Goal: Task Accomplishment & Management: Use online tool/utility

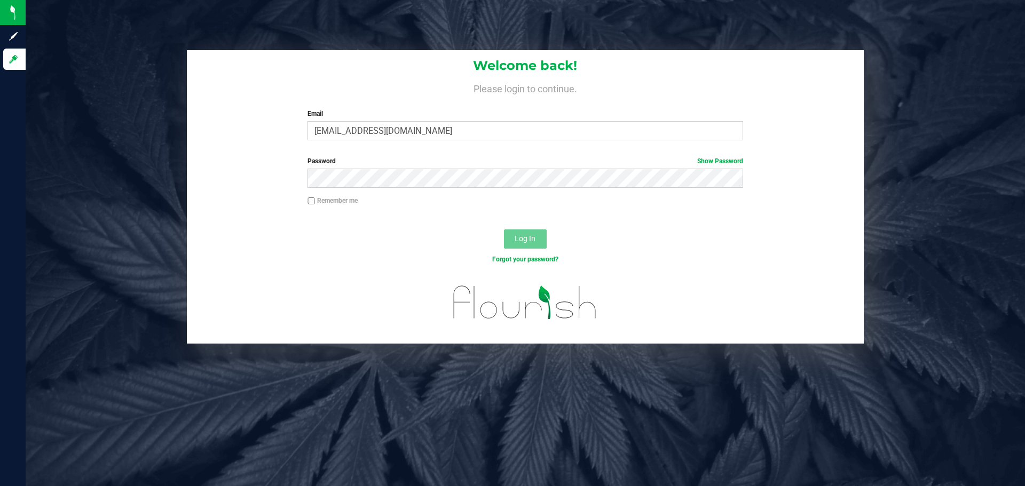
type input "[EMAIL_ADDRESS][DOMAIN_NAME]"
click at [504, 230] on button "Log In" at bounding box center [525, 239] width 43 height 19
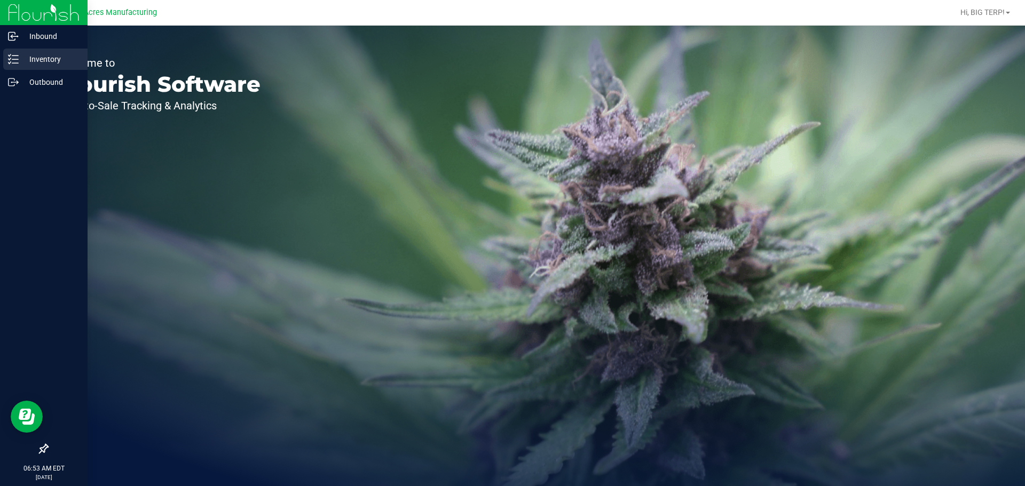
click at [38, 61] on p "Inventory" at bounding box center [51, 59] width 64 height 13
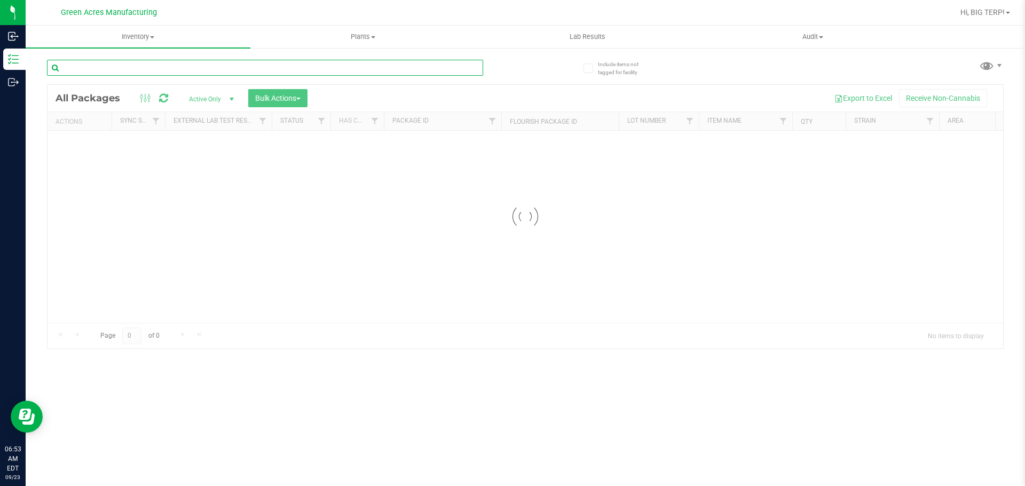
click at [172, 70] on input "text" at bounding box center [265, 68] width 436 height 16
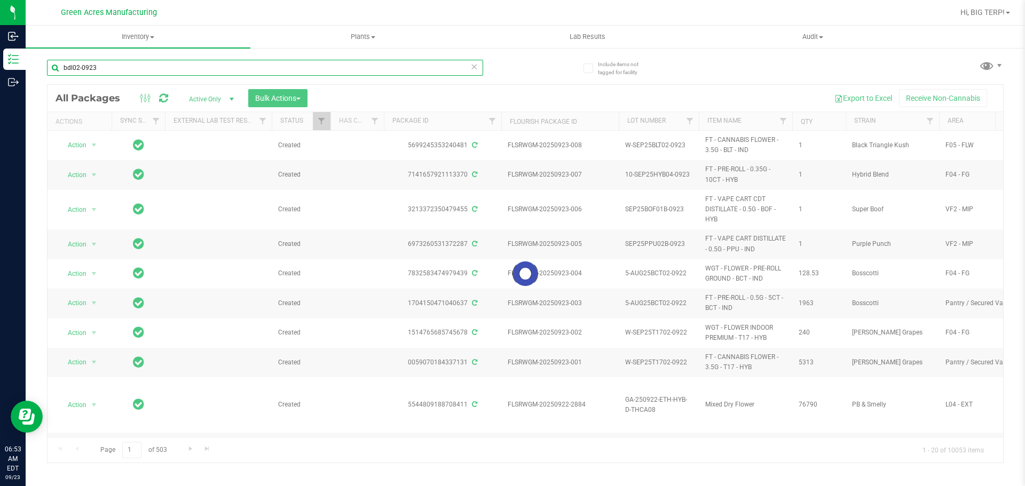
type input "bdl02-0923"
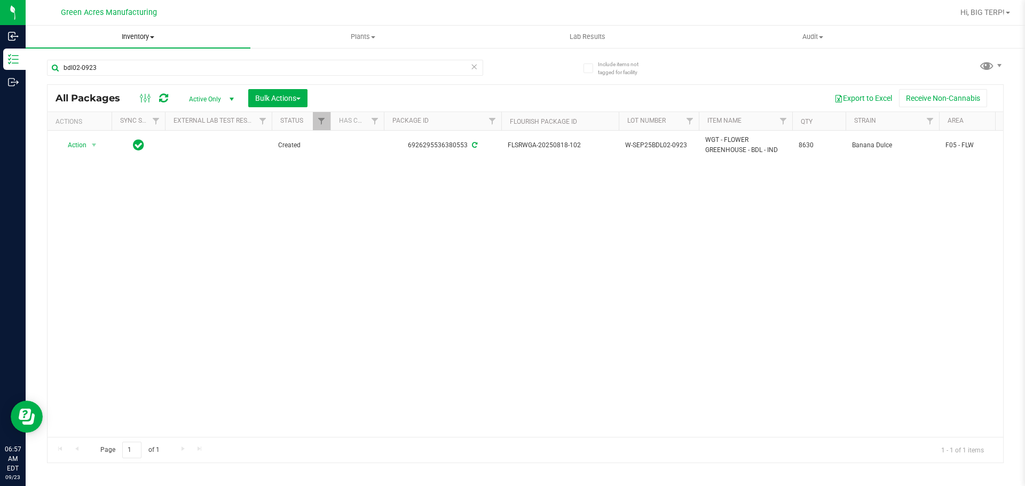
click at [149, 35] on span "Inventory" at bounding box center [138, 37] width 225 height 10
click at [144, 125] on li "From bill of materials" at bounding box center [138, 128] width 225 height 13
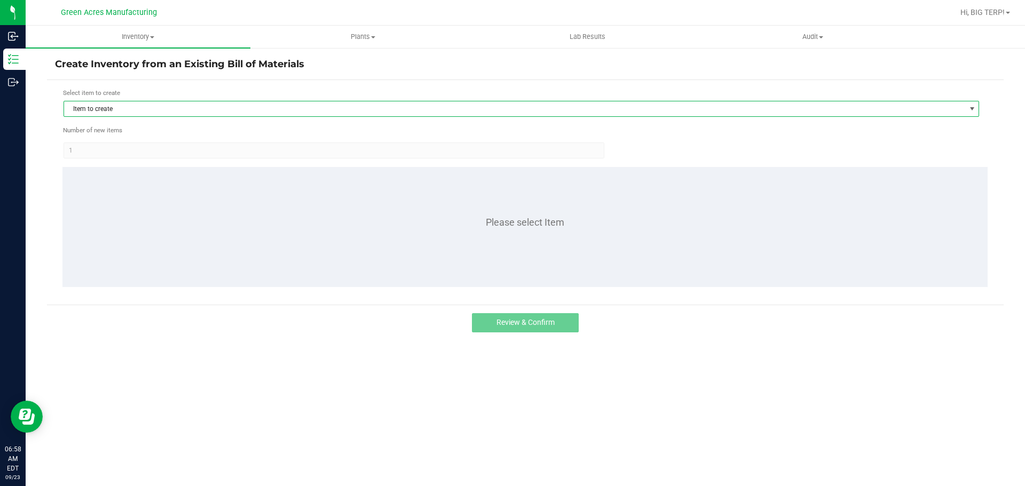
click at [173, 101] on span "Item to create" at bounding box center [521, 109] width 915 height 16
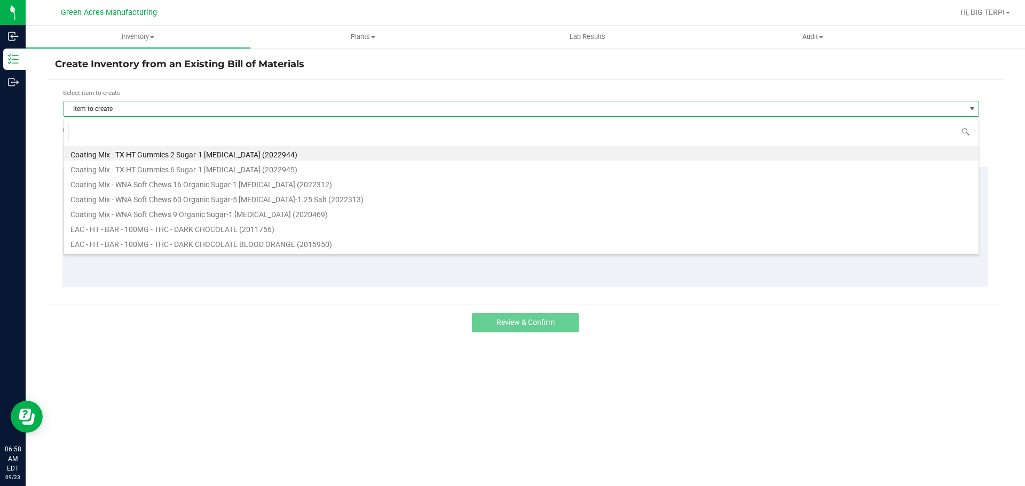
scroll to position [16, 915]
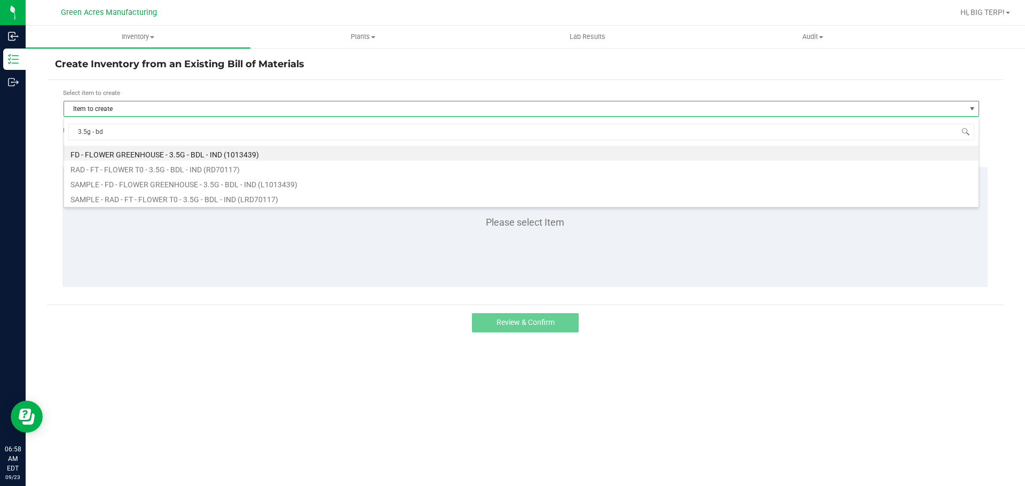
type input "3.5g - bdl"
click at [215, 154] on li "FD - FLOWER GREENHOUSE - 3.5G - BDL - IND (1013439)" at bounding box center [521, 153] width 914 height 15
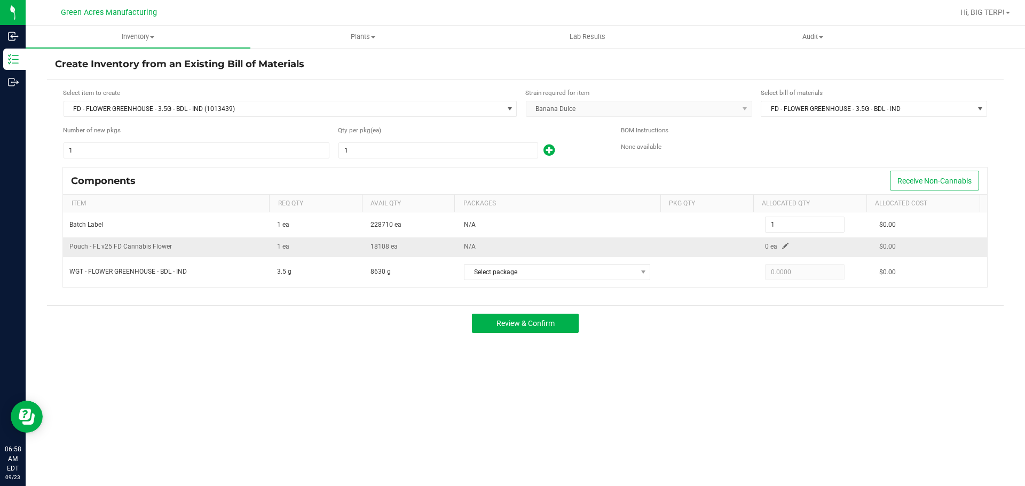
click at [782, 246] on span at bounding box center [785, 246] width 6 height 6
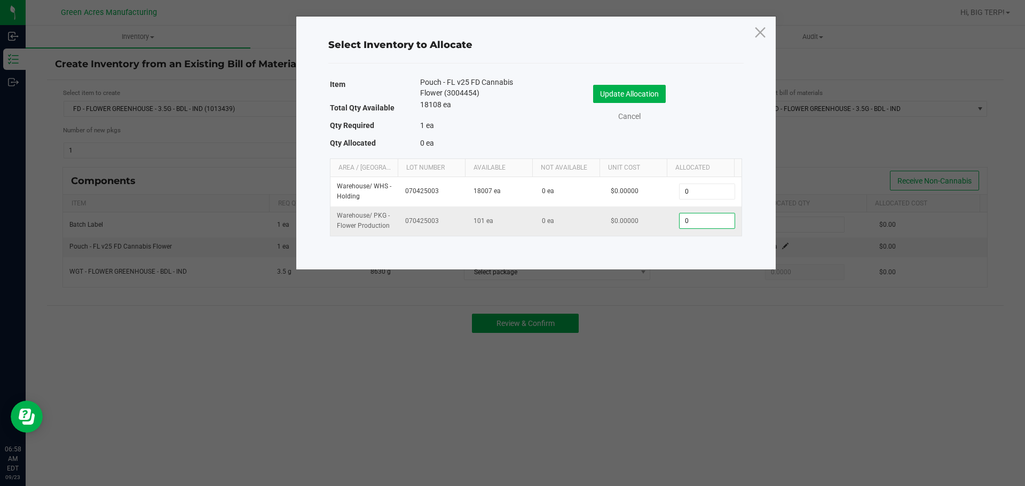
click at [695, 223] on input "0" at bounding box center [706, 220] width 54 height 15
type input "1"
click at [632, 96] on button "Update Allocation" at bounding box center [629, 94] width 73 height 18
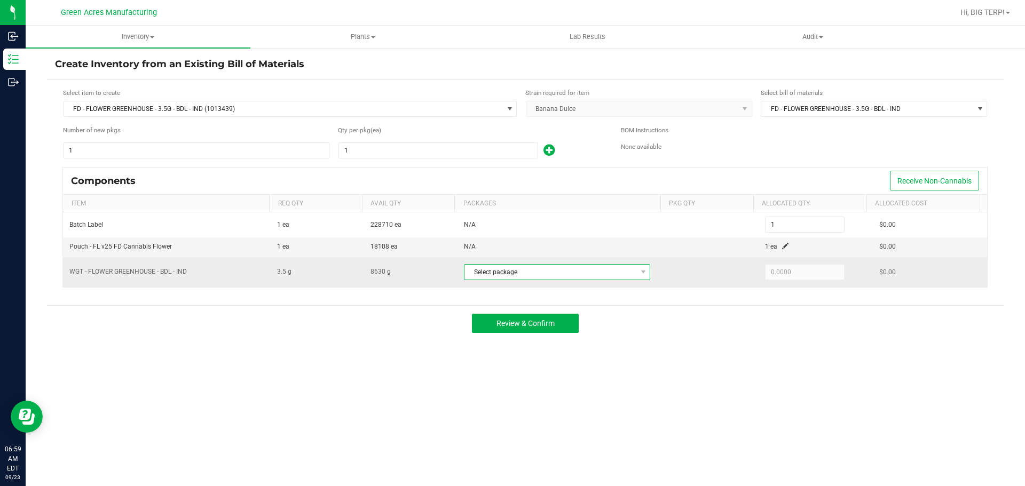
click at [591, 278] on span "Select package" at bounding box center [550, 272] width 172 height 15
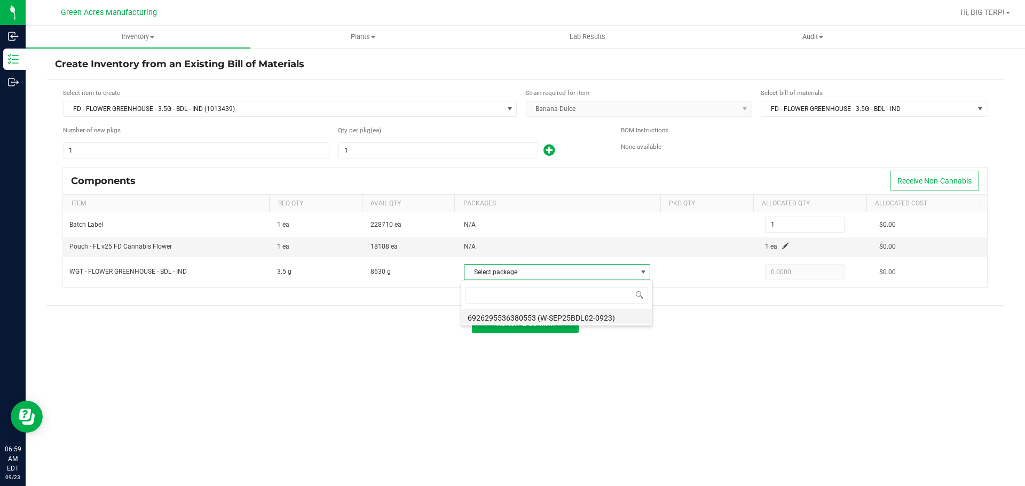
click at [601, 320] on li "6926295536380553 (W-SEP25BDL02-0923)" at bounding box center [556, 316] width 191 height 15
type input "3.5000"
click at [756, 383] on div "Inventory All packages All inventory Waste log Create inventory Plants All plan…" at bounding box center [525, 256] width 999 height 461
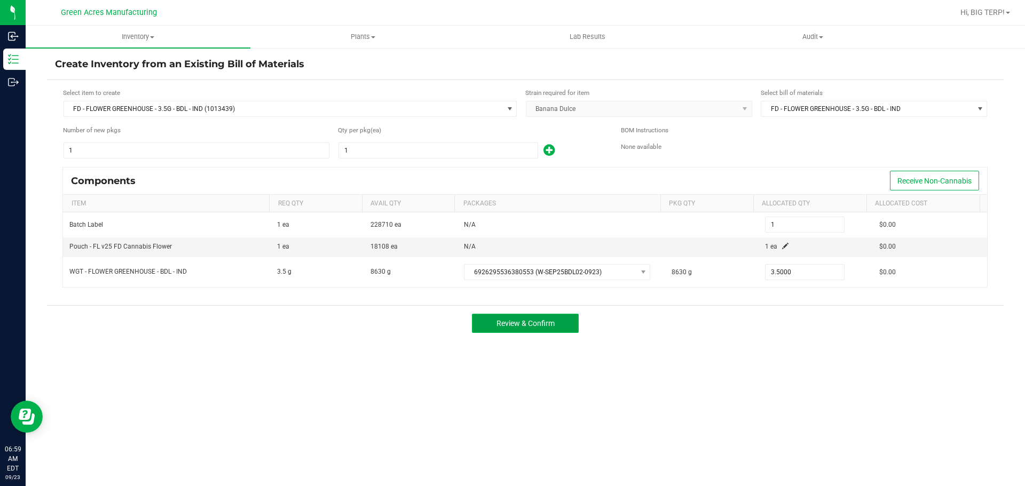
click at [502, 322] on span "Review & Confirm" at bounding box center [525, 323] width 58 height 9
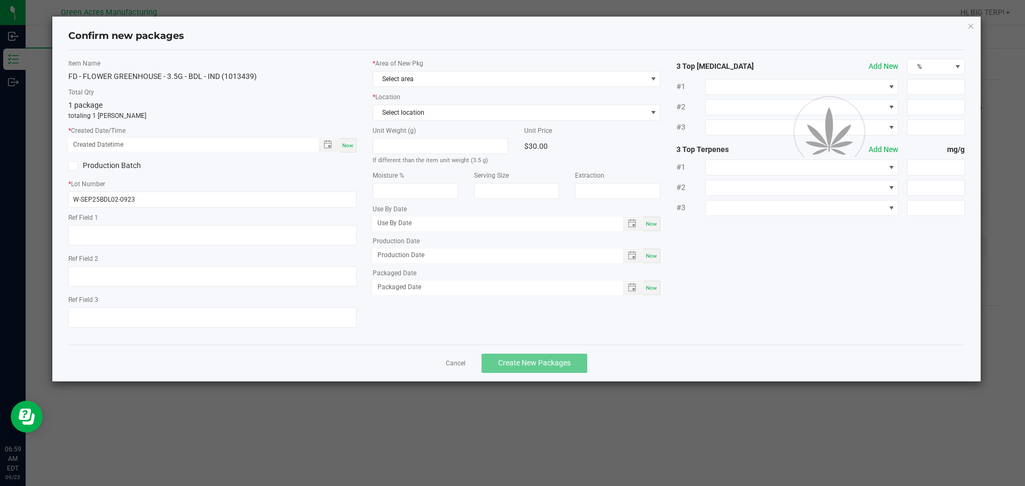
type textarea "464.2 PBO"
click at [346, 141] on div "Now" at bounding box center [347, 145] width 17 height 14
type input "[DATE] 06:59 AM"
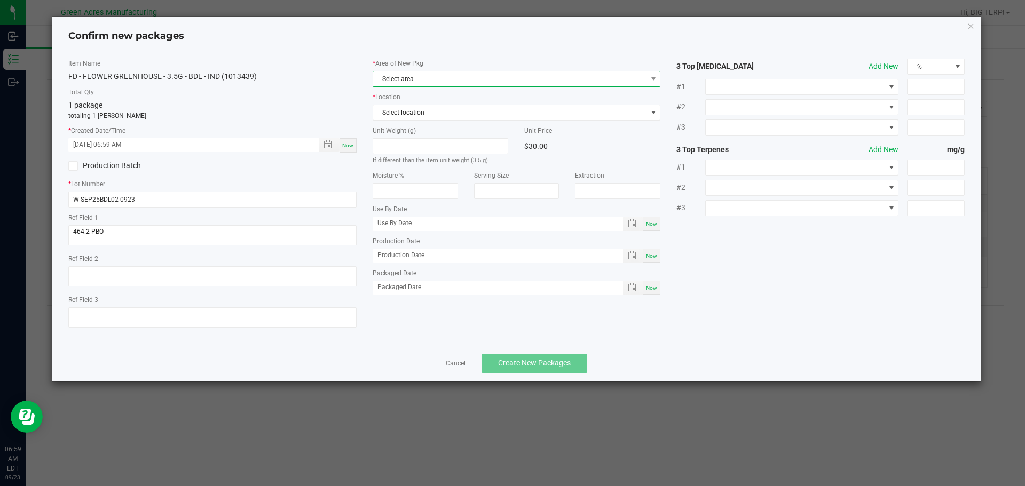
click at [463, 74] on span "Select area" at bounding box center [510, 79] width 274 height 15
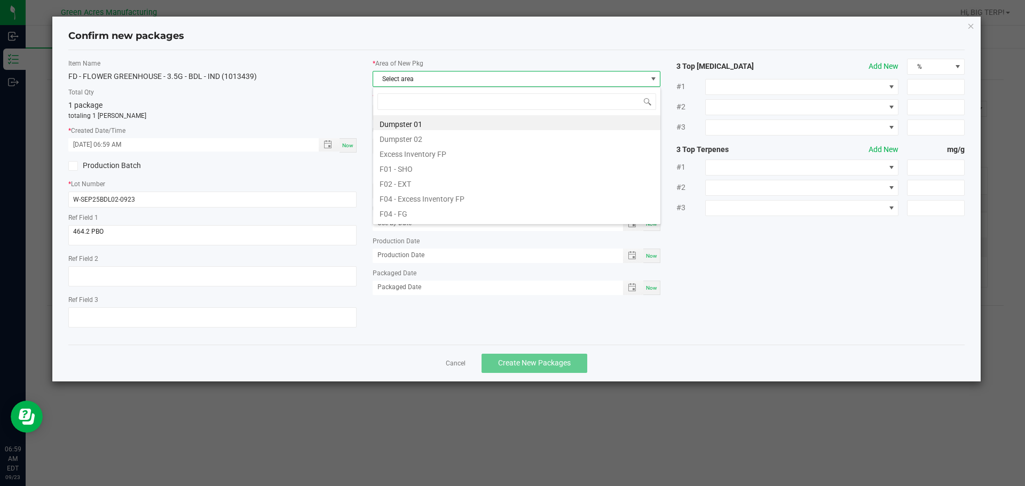
scroll to position [16, 288]
click at [409, 213] on li "F04 - FG" at bounding box center [516, 212] width 287 height 15
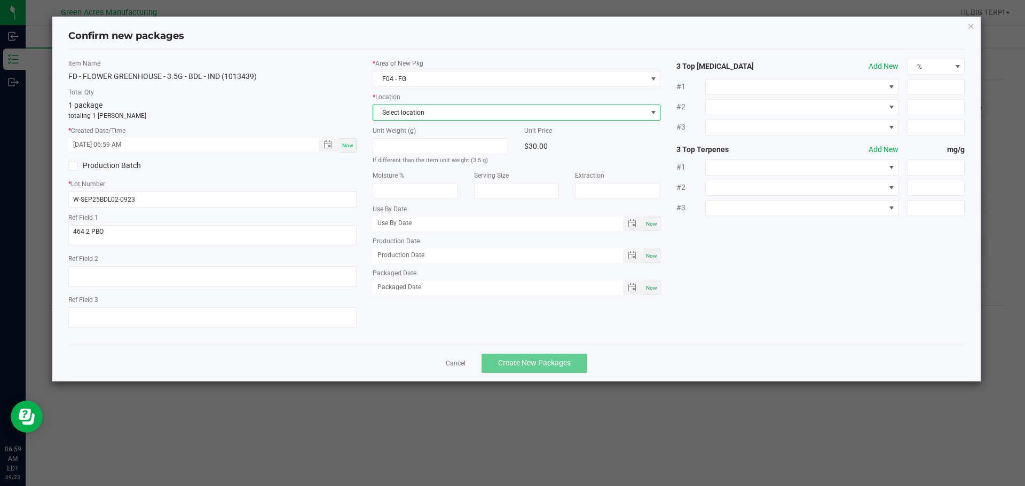
click at [428, 108] on span "Select location" at bounding box center [510, 112] width 274 height 15
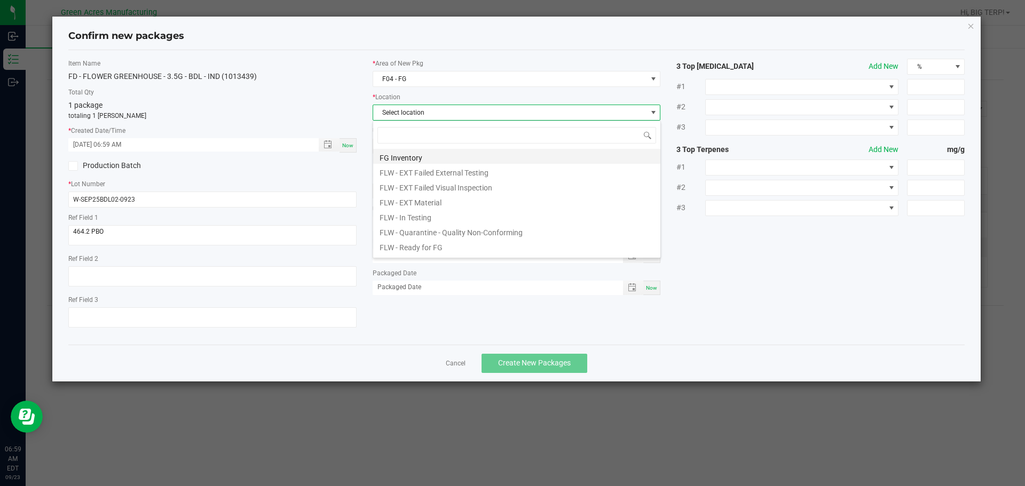
click at [418, 158] on li "FG Inventory" at bounding box center [516, 156] width 287 height 15
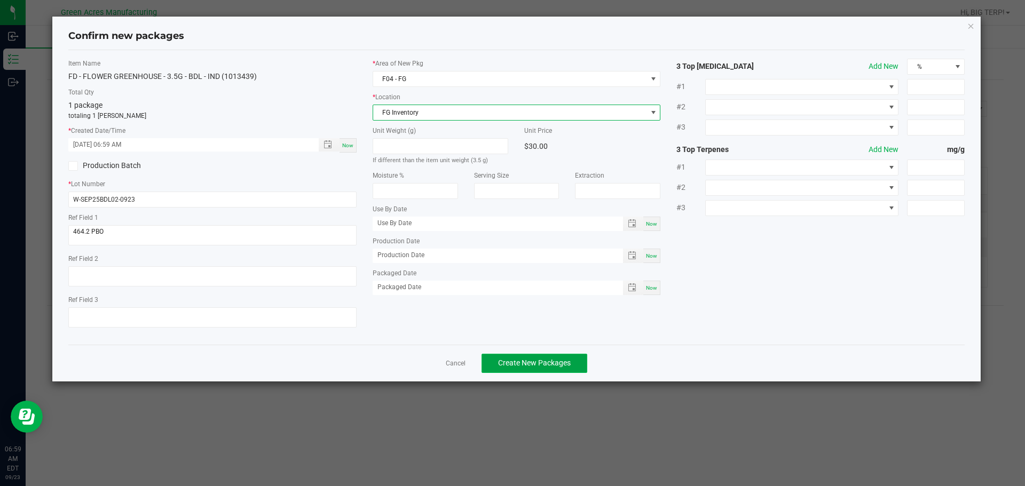
click at [516, 363] on span "Create New Packages" at bounding box center [534, 363] width 73 height 9
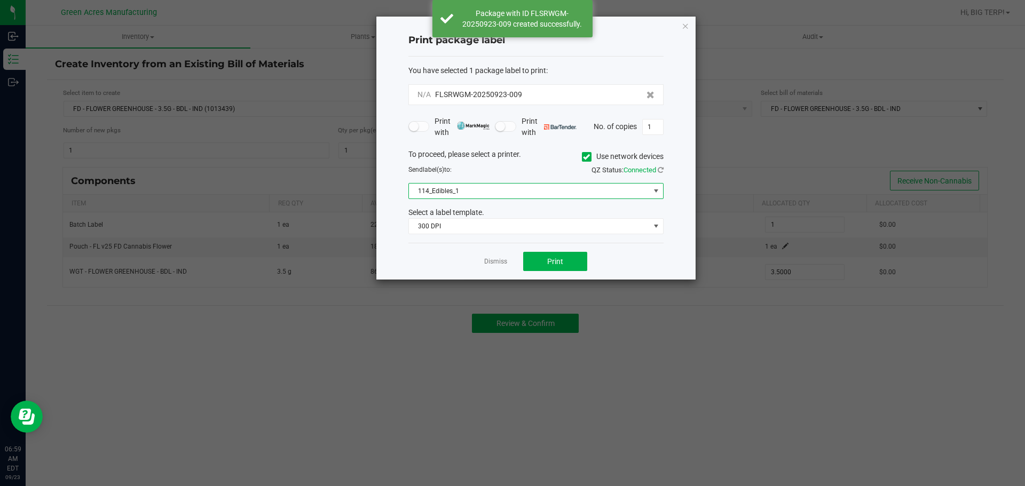
click at [650, 189] on span at bounding box center [655, 191] width 13 height 15
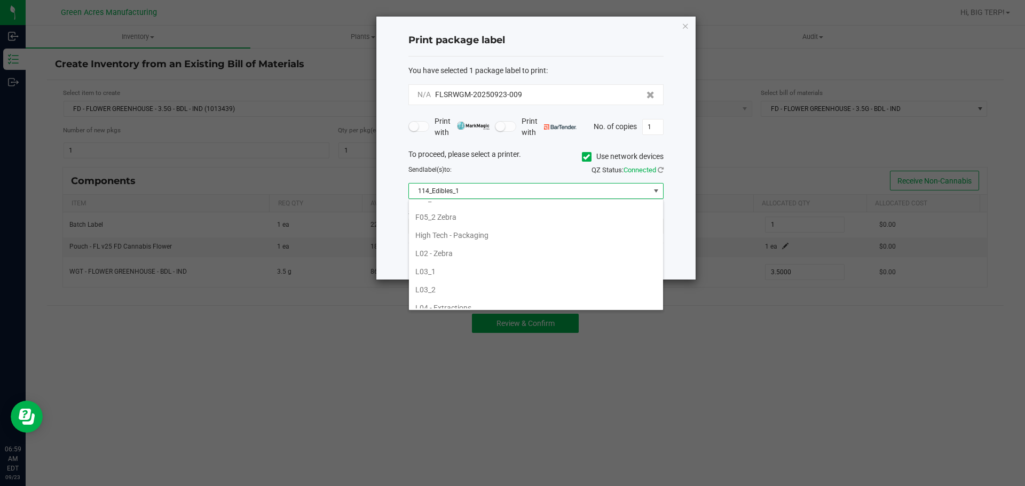
scroll to position [456, 0]
click at [454, 243] on li "VF1_Ishida" at bounding box center [536, 245] width 254 height 18
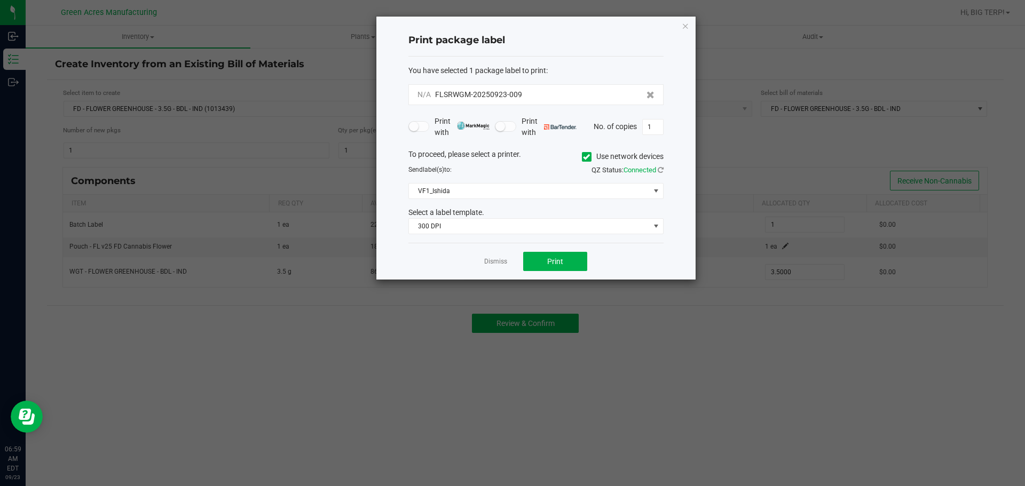
click at [424, 262] on div "Dismiss Print" at bounding box center [535, 261] width 255 height 37
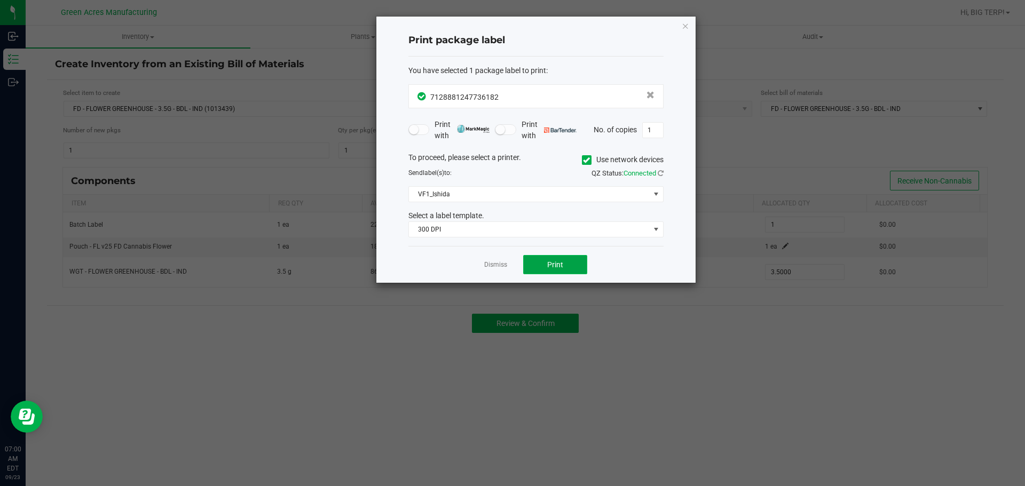
click at [536, 259] on button "Print" at bounding box center [555, 264] width 64 height 19
click at [497, 260] on link "Dismiss" at bounding box center [495, 264] width 23 height 9
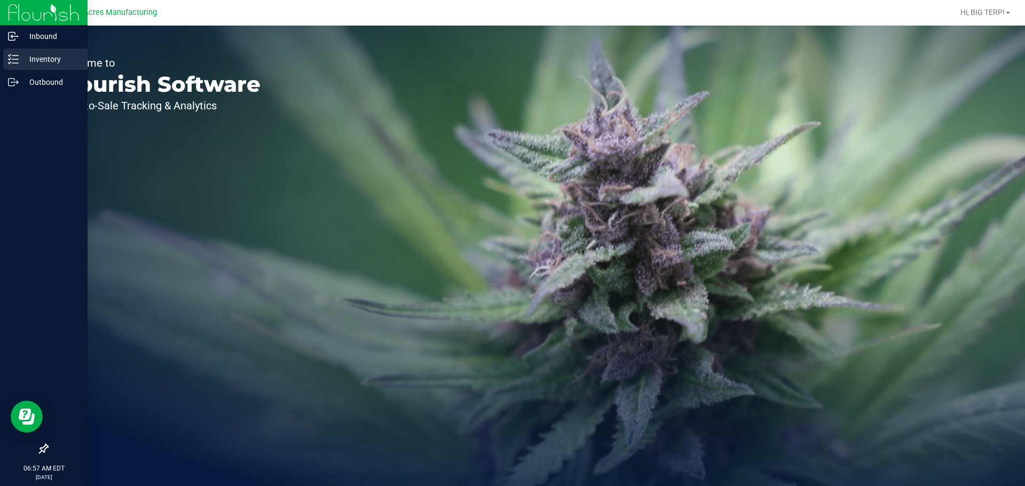
click at [62, 56] on p "Inventory" at bounding box center [51, 59] width 64 height 13
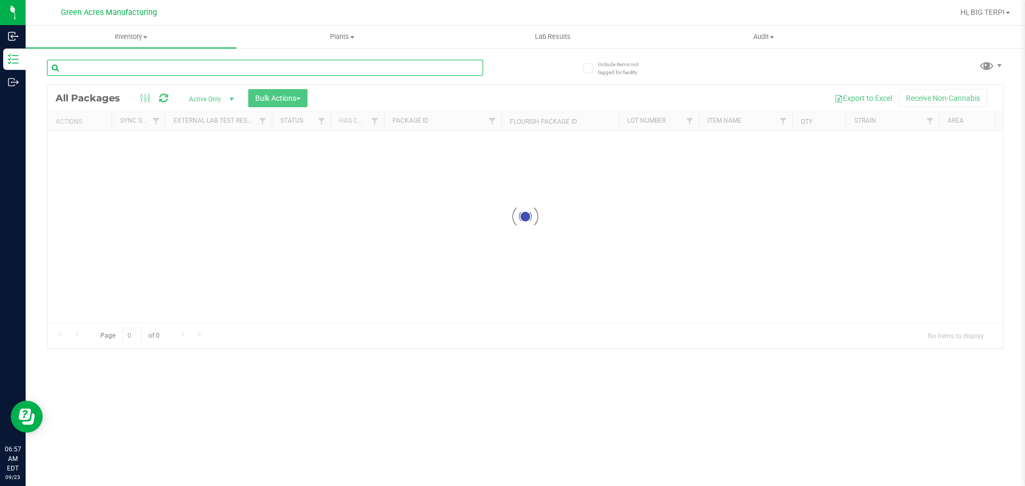
click at [146, 69] on input "text" at bounding box center [265, 68] width 436 height 16
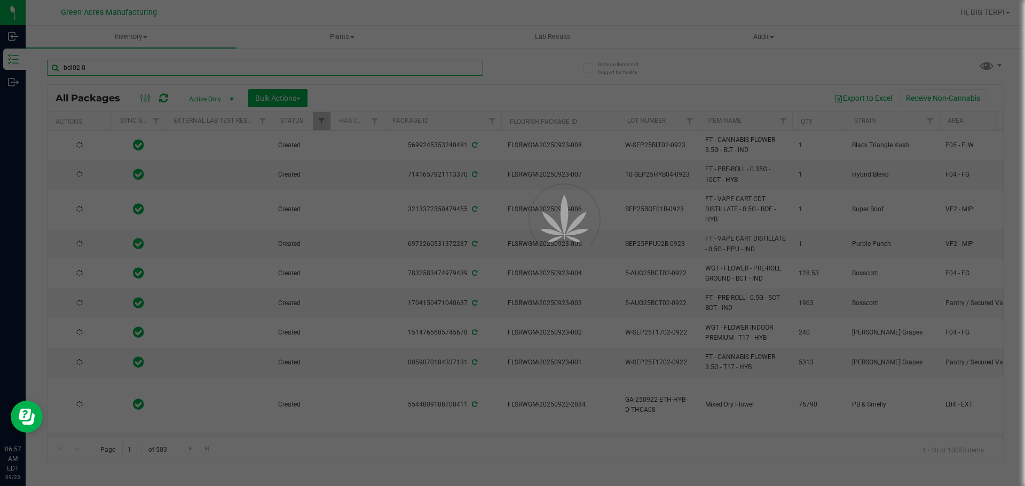
type input "bdl02-09"
type input "[DATE]"
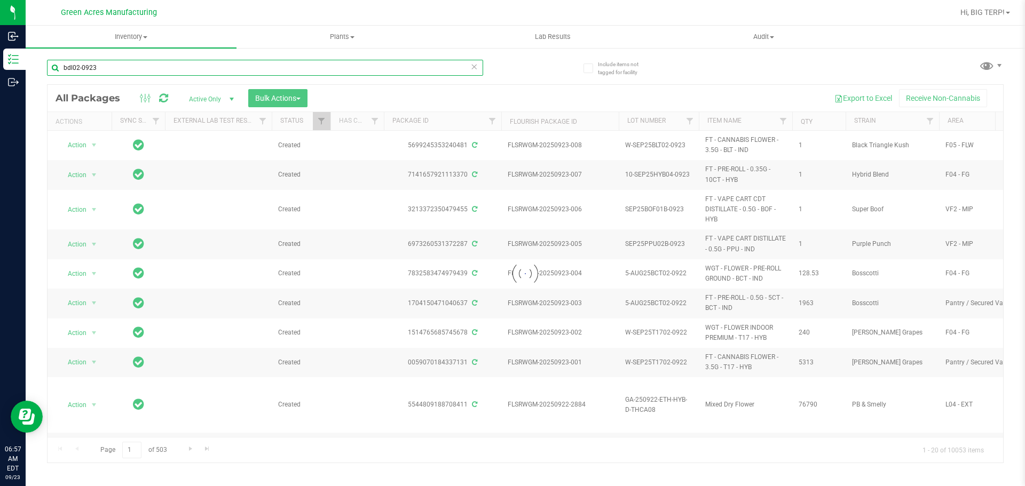
type input "bdl02-0923"
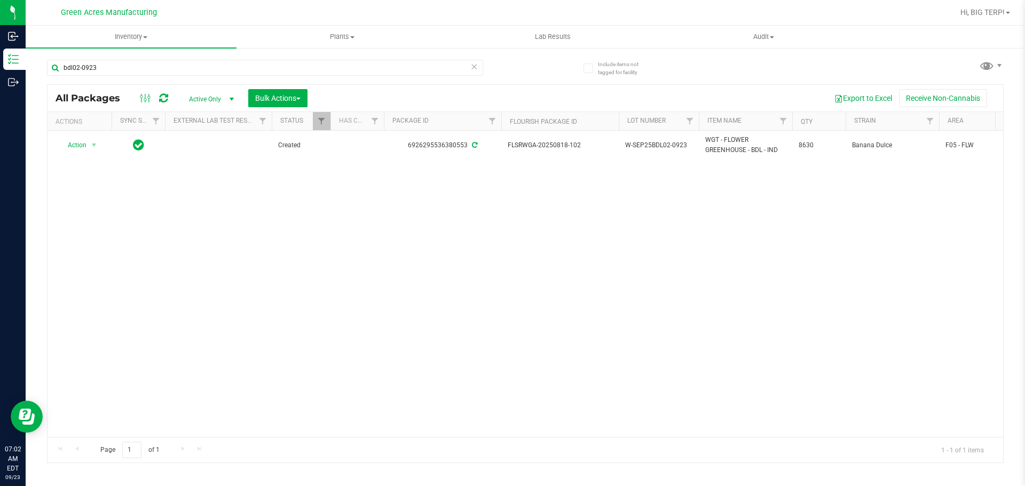
click at [160, 98] on icon at bounding box center [163, 98] width 9 height 11
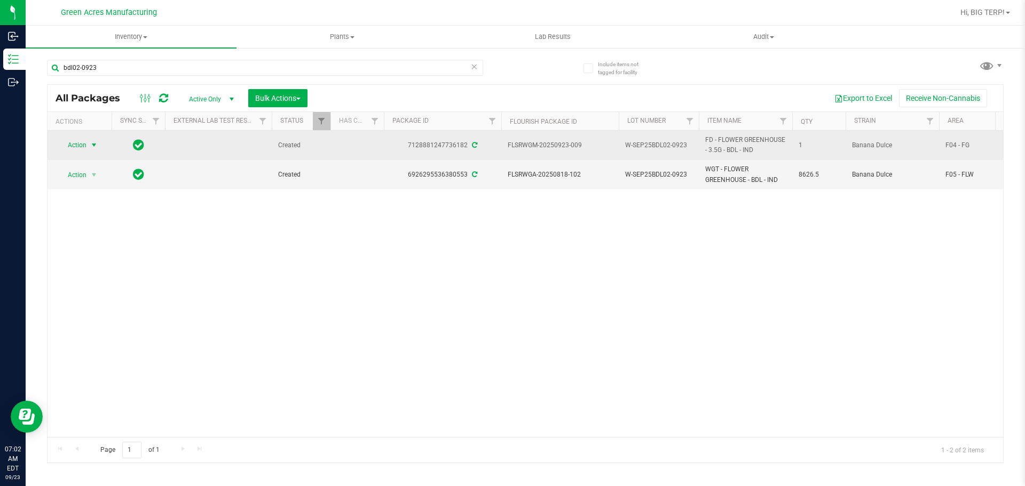
click at [88, 150] on span "select" at bounding box center [94, 145] width 13 height 15
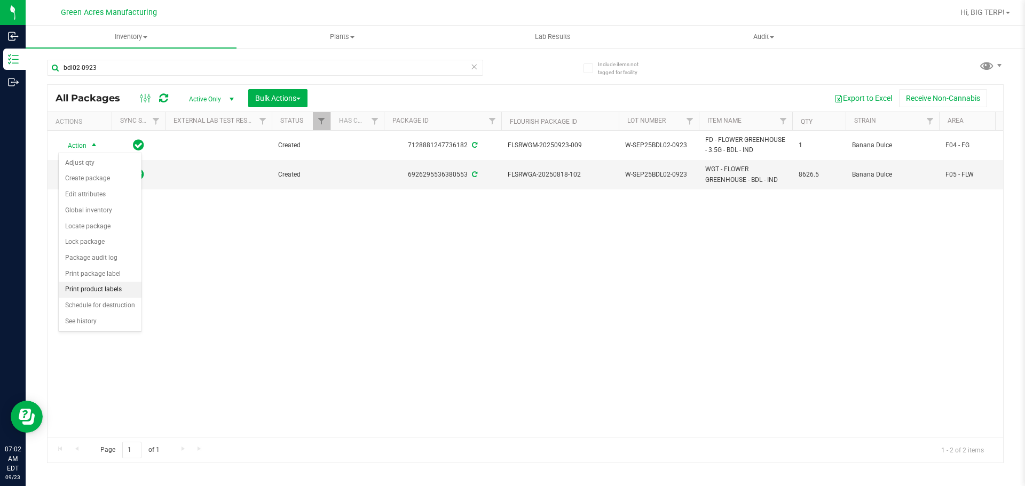
click at [93, 291] on li "Print product labels" at bounding box center [100, 290] width 83 height 16
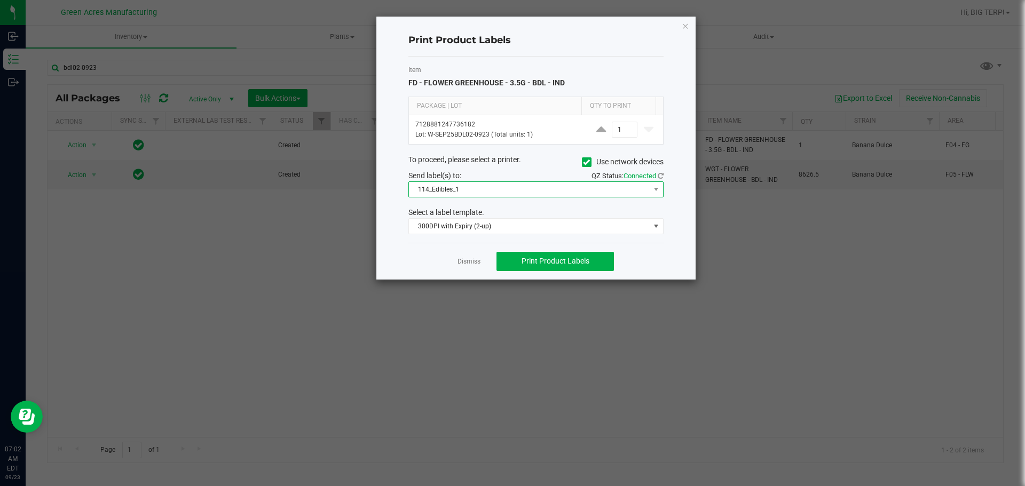
click at [519, 195] on span "114_Edibles_1" at bounding box center [529, 189] width 241 height 15
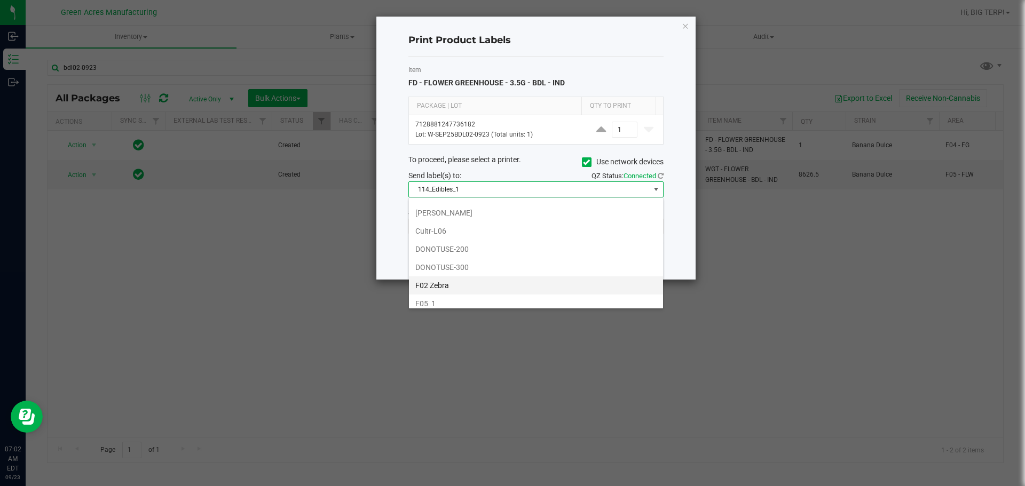
scroll to position [267, 0]
click at [457, 289] on li "High Tech - Packaging" at bounding box center [536, 287] width 254 height 18
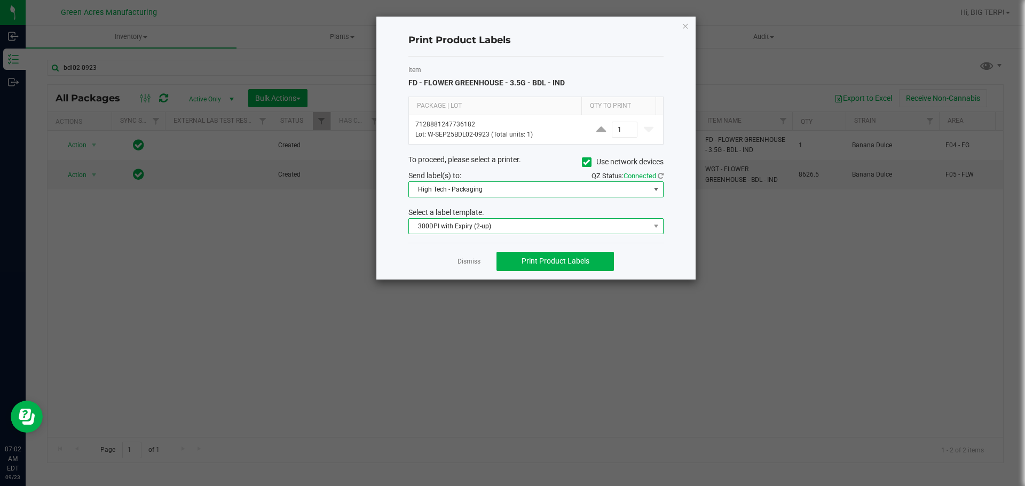
click at [473, 225] on span "300DPI with Expiry (2-up)" at bounding box center [529, 226] width 241 height 15
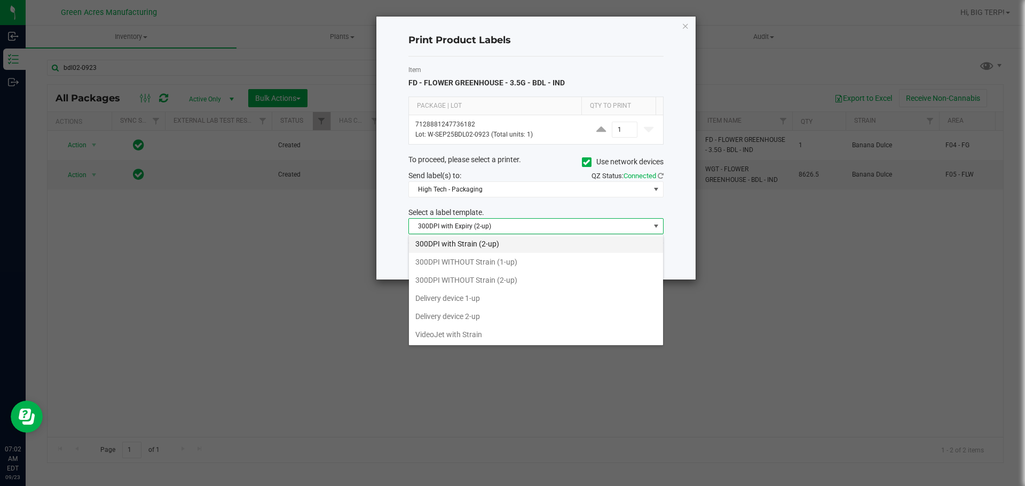
scroll to position [57, 0]
click at [457, 334] on li "VideoJet with Strain" at bounding box center [536, 334] width 254 height 18
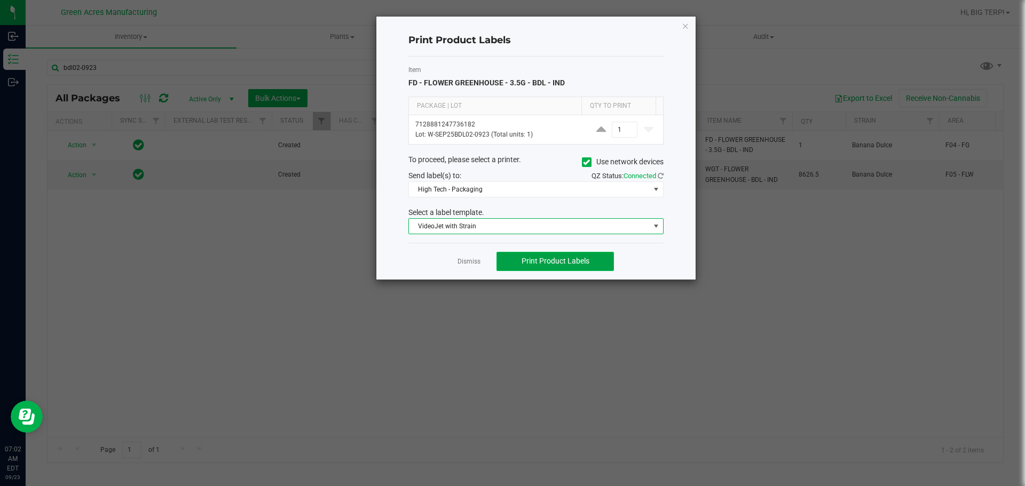
click at [529, 258] on span "Print Product Labels" at bounding box center [555, 261] width 68 height 9
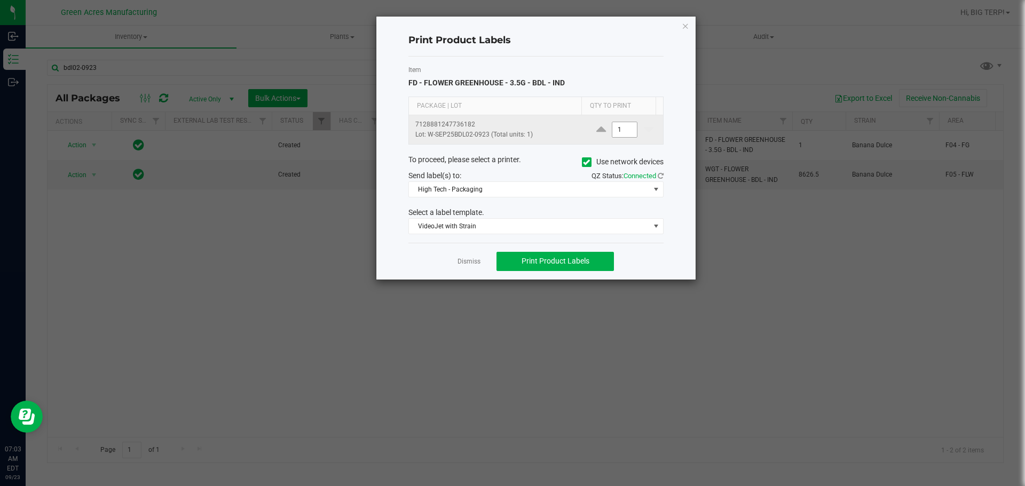
click at [617, 137] on span "1" at bounding box center [625, 130] width 26 height 16
click at [618, 135] on input "1" at bounding box center [624, 129] width 25 height 15
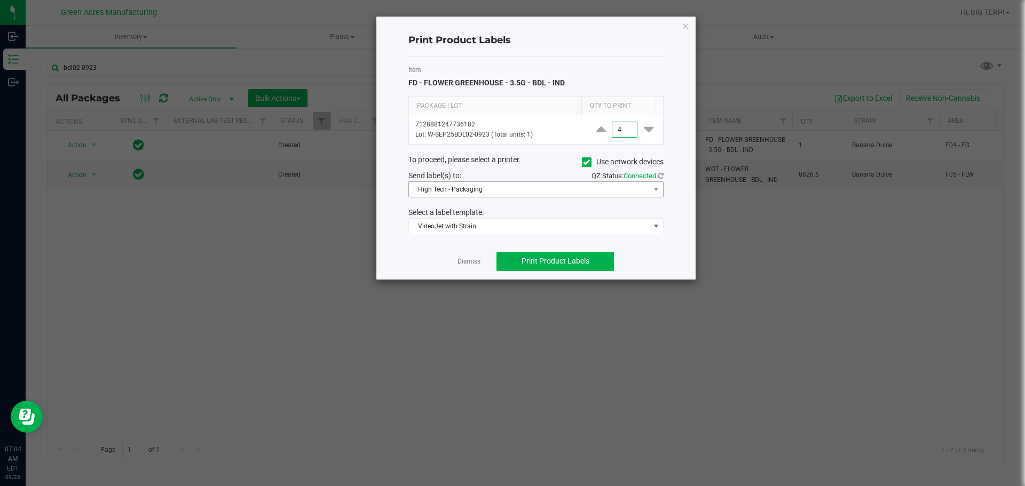
type input "4"
click at [550, 187] on span "High Tech - Packaging" at bounding box center [529, 189] width 241 height 15
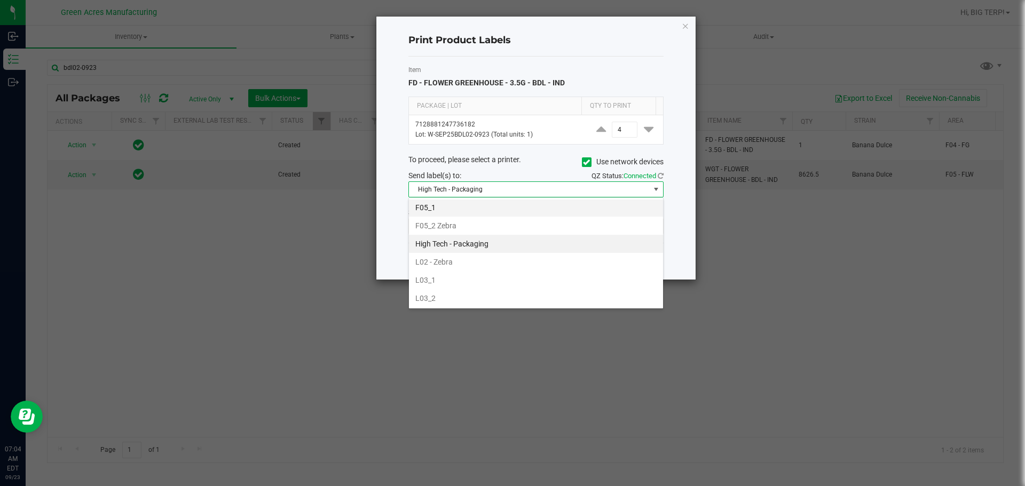
scroll to position [456, 0]
click at [477, 244] on li "VF1_Ishida" at bounding box center [536, 243] width 254 height 18
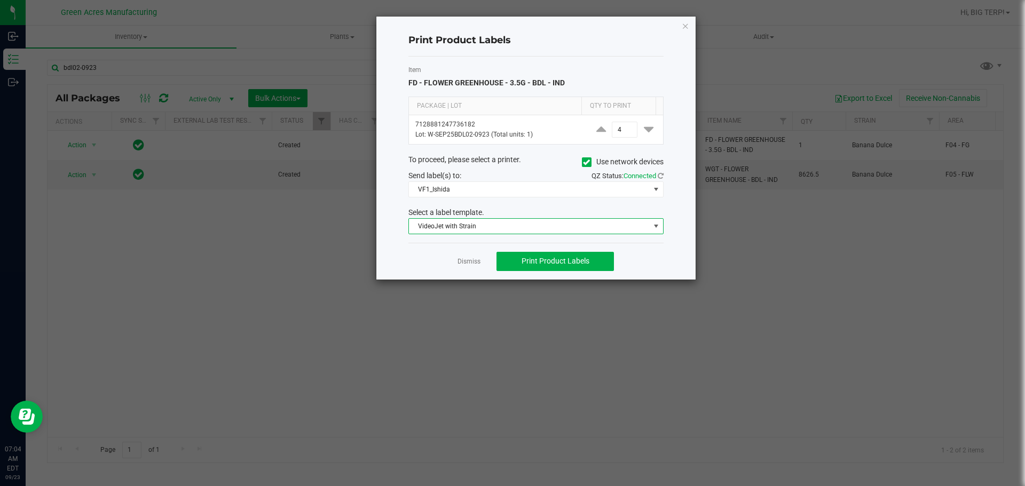
click at [495, 223] on span "VideoJet with Strain" at bounding box center [529, 226] width 241 height 15
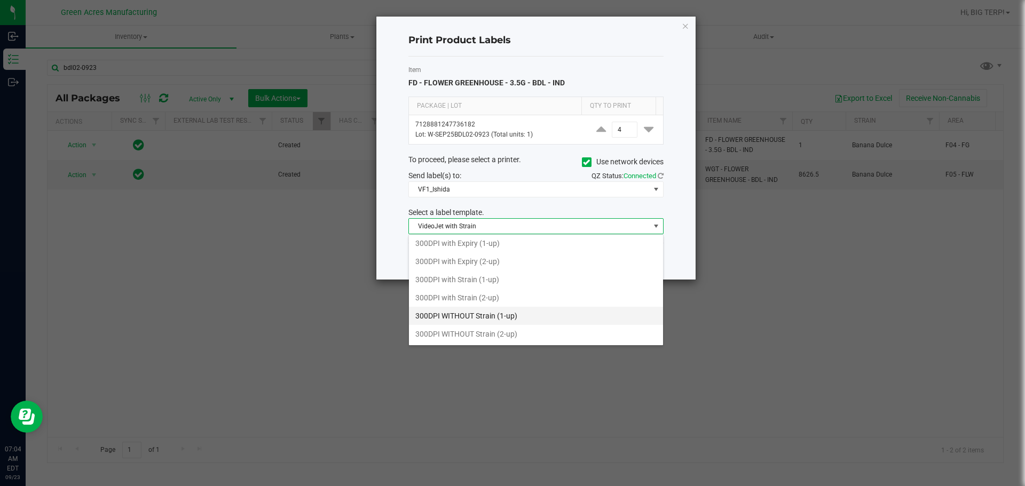
scroll to position [0, 0]
click at [487, 304] on li "300DPI with Strain (2-up)" at bounding box center [536, 300] width 254 height 18
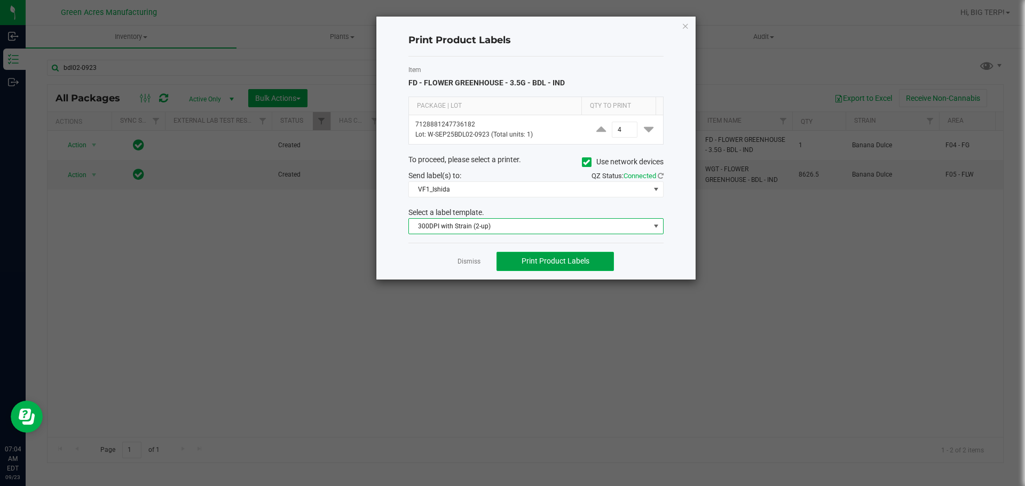
click at [537, 261] on span "Print Product Labels" at bounding box center [555, 261] width 68 height 9
click at [762, 398] on ngb-modal-window "Print Product Labels Item FD - FLOWER GREENHOUSE - 3.5G - BDL - IND Package | L…" at bounding box center [516, 243] width 1033 height 486
click at [665, 344] on ngb-modal-window "Print Product Labels Item FD - FLOWER GREENHOUSE - 3.5G - BDL - IND Package | L…" at bounding box center [516, 243] width 1033 height 486
click at [597, 394] on ngb-modal-window "Print Product Labels Item FD - FLOWER GREENHOUSE - 3.5G - BDL - IND Package | L…" at bounding box center [516, 243] width 1033 height 486
click at [477, 265] on link "Dismiss" at bounding box center [468, 261] width 23 height 9
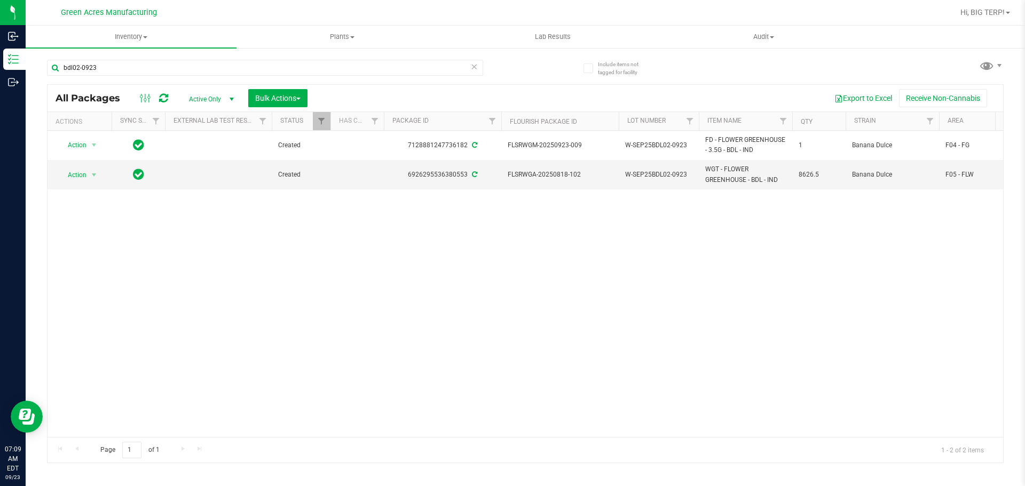
click at [483, 319] on div "Action Action Adjust qty Create package Edit attributes Global inventory Locate…" at bounding box center [525, 284] width 955 height 306
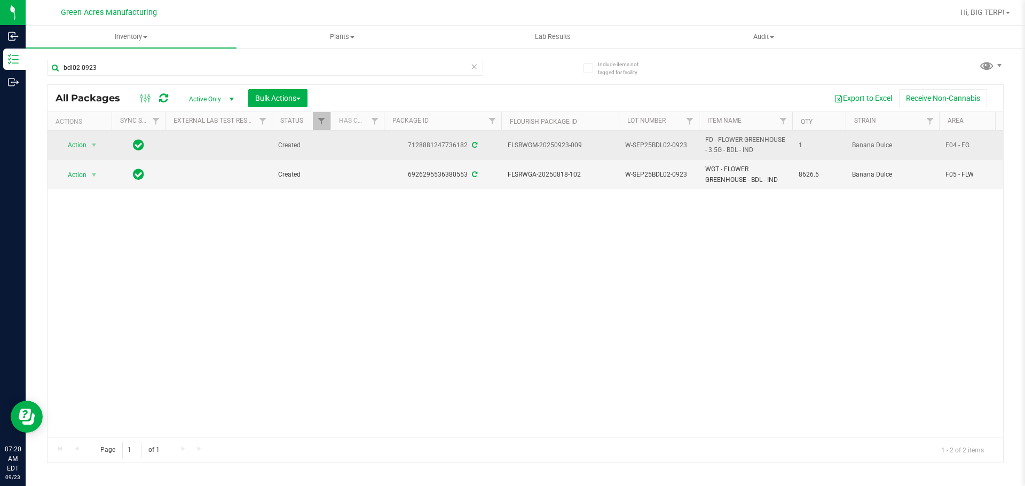
click at [860, 147] on span "Banana Dulce" at bounding box center [892, 145] width 81 height 10
copy tr "Banana Dulce"
click at [90, 146] on span "select" at bounding box center [94, 145] width 13 height 15
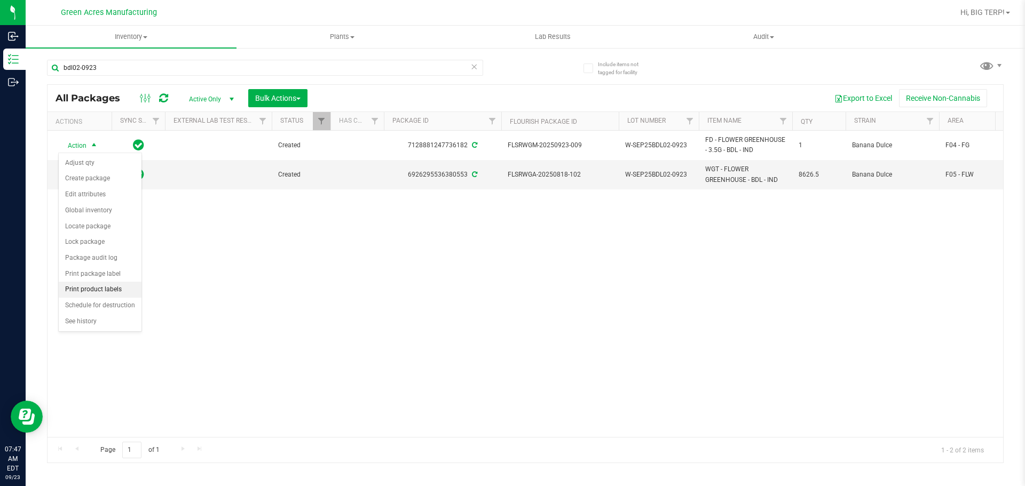
click at [97, 294] on li "Print product labels" at bounding box center [100, 290] width 83 height 16
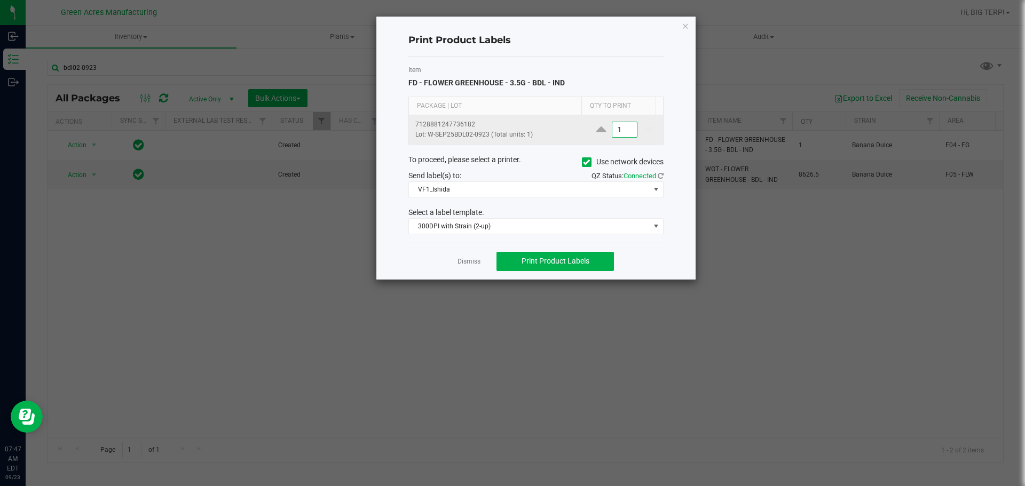
click at [612, 130] on input "1" at bounding box center [624, 129] width 25 height 15
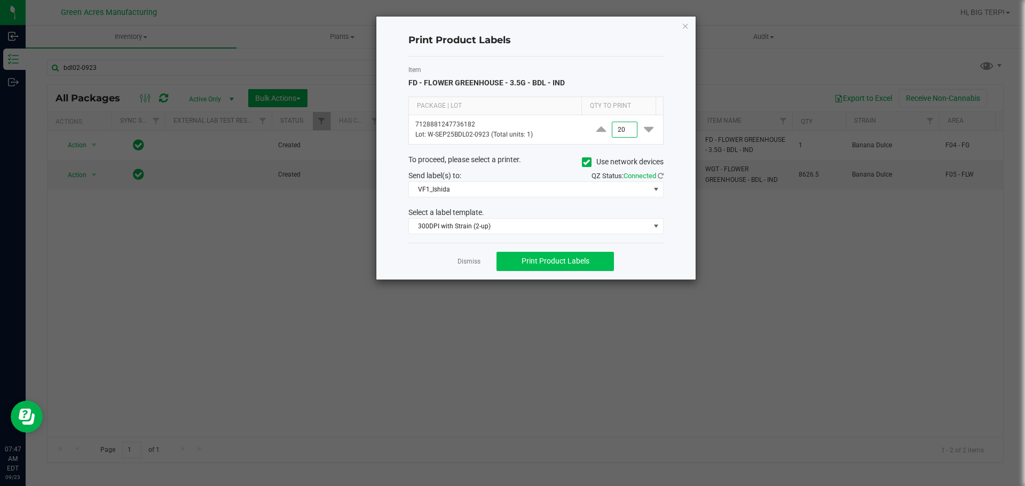
type input "20"
click at [538, 268] on button "Print Product Labels" at bounding box center [554, 261] width 117 height 19
